Goal: Information Seeking & Learning: Learn about a topic

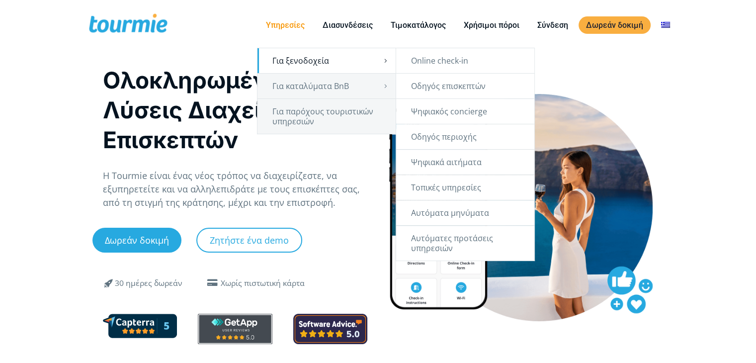
click at [304, 60] on link "Για ξενοδοχεία" at bounding box center [327, 60] width 138 height 25
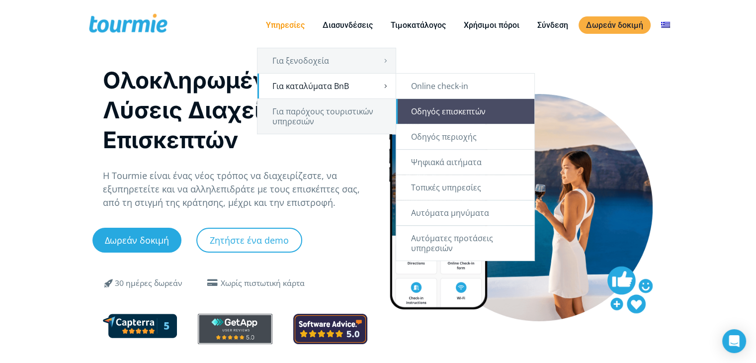
click at [456, 117] on link "Οδηγός επισκεπτών" at bounding box center [465, 111] width 138 height 25
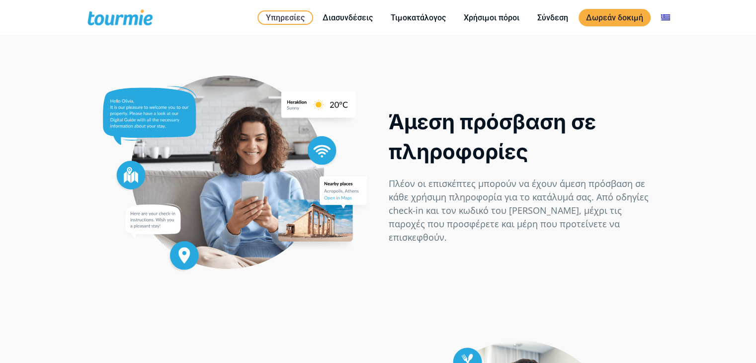
scroll to position [433, 0]
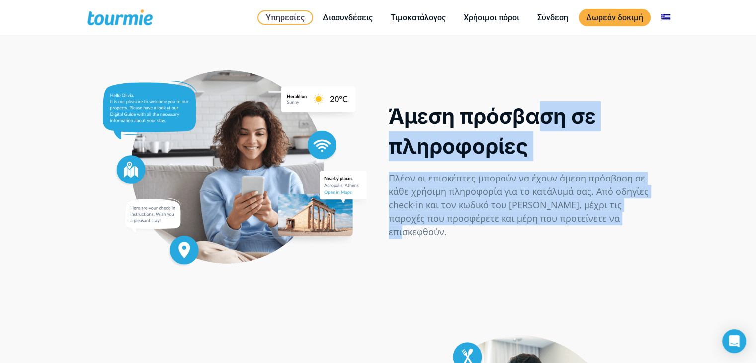
drag, startPoint x: 542, startPoint y: 73, endPoint x: 703, endPoint y: 232, distance: 226.4
click at [703, 232] on div "Άμεση πρόσβαση σε πληροφορίες Πλέον οι επισκέπτες μπορούν να έχουν άμεση πρόσβα…" at bounding box center [378, 161] width 756 height 312
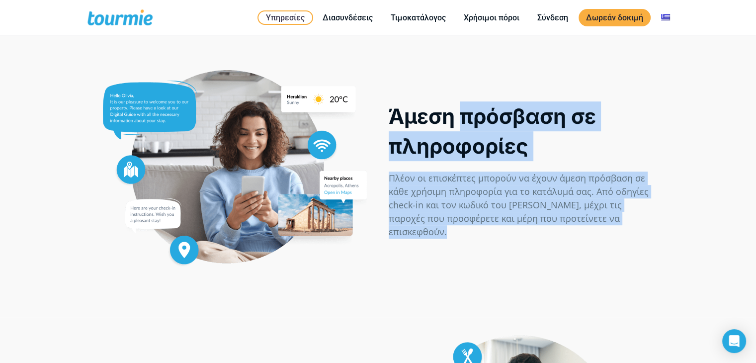
drag, startPoint x: 703, startPoint y: 232, endPoint x: 532, endPoint y: 58, distance: 243.6
click at [532, 58] on div "Άμεση πρόσβαση σε πληροφορίες Πλέον οι επισκέπτες μπορούν να έχουν άμεση πρόσβα…" at bounding box center [378, 161] width 756 height 312
click at [532, 58] on div "Άμεση πρόσβαση σε πληροφορίες Πλέον οι επισκέπτες μπορούν να έχουν άμεση πρόσβα…" at bounding box center [521, 166] width 286 height 227
drag, startPoint x: 532, startPoint y: 58, endPoint x: 691, endPoint y: 265, distance: 261.0
click at [691, 265] on div "Άμεση πρόσβαση σε πληροφορίες Πλέον οι επισκέπτες μπορούν να έχουν άμεση πρόσβα…" at bounding box center [378, 161] width 756 height 312
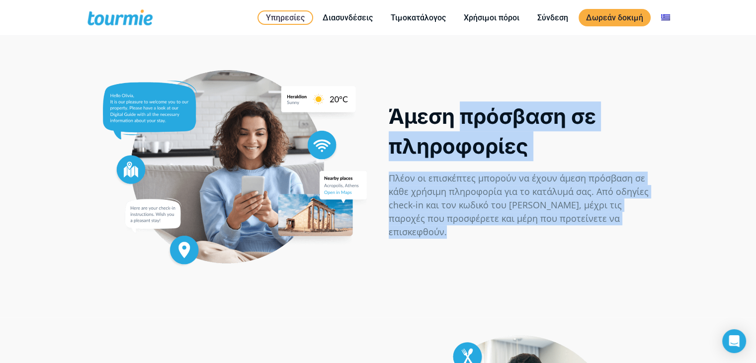
click at [691, 265] on div "Άμεση πρόσβαση σε πληροφορίες Πλέον οι επισκέπτες μπορούν να έχουν άμεση πρόσβα…" at bounding box center [378, 161] width 756 height 312
drag, startPoint x: 524, startPoint y: 144, endPoint x: 458, endPoint y: 80, distance: 92.1
click at [459, 80] on div "Άμεση πρόσβαση σε πληροφορίες Πλέον οι επισκέπτες μπορούν να έχουν άμεση πρόσβα…" at bounding box center [378, 161] width 756 height 312
click at [458, 80] on div "Άμεση πρόσβαση σε πληροφορίες Πλέον οι επισκέπτες μπορούν να έχουν άμεση πρόσβα…" at bounding box center [521, 166] width 286 height 227
drag, startPoint x: 439, startPoint y: 68, endPoint x: 625, endPoint y: 271, distance: 275.6
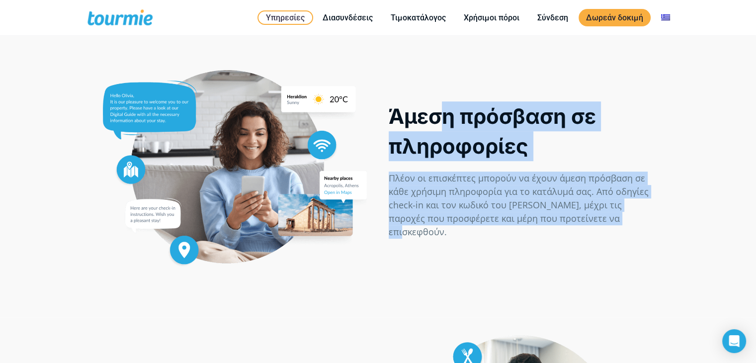
click at [625, 271] on div "Άμεση πρόσβαση σε πληροφορίες Πλέον οι επισκέπτες μπορούν να έχουν άμεση πρόσβα…" at bounding box center [521, 166] width 286 height 227
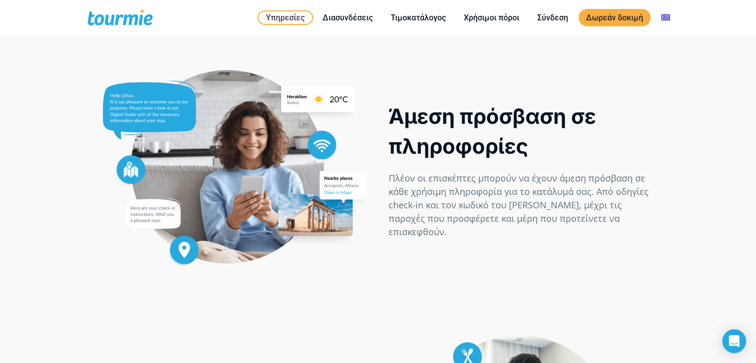
click at [678, 281] on div "Άμεση πρόσβαση σε πληροφορίες Πλέον οι επισκέπτες μπορούν να έχουν άμεση πρόσβα…" at bounding box center [378, 161] width 756 height 312
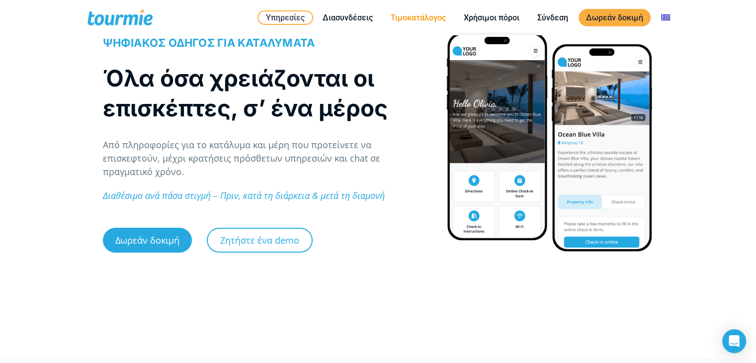
scroll to position [74, 0]
